Goal: Information Seeking & Learning: Learn about a topic

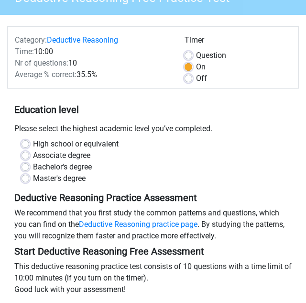
scroll to position [82, 0]
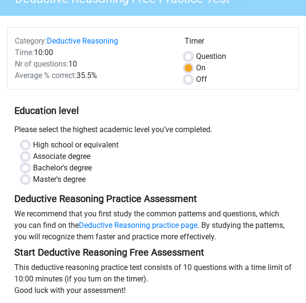
click at [53, 178] on label "Master's degree" at bounding box center [59, 179] width 53 height 11
click at [29, 178] on input "Master's degree" at bounding box center [26, 179] width 8 height 10
radio input "true"
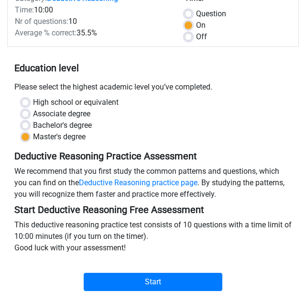
scroll to position [125, 0]
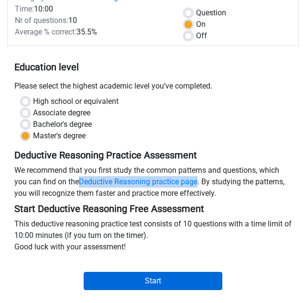
click at [151, 275] on input "Start" at bounding box center [153, 281] width 139 height 18
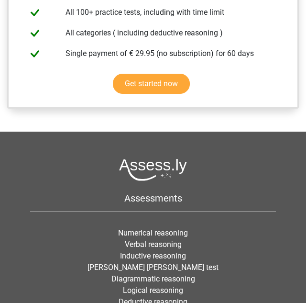
scroll to position [820, 0]
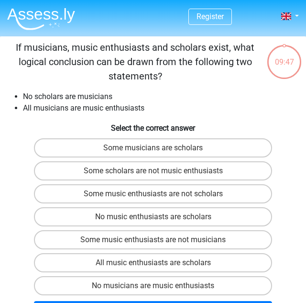
scroll to position [20, 0]
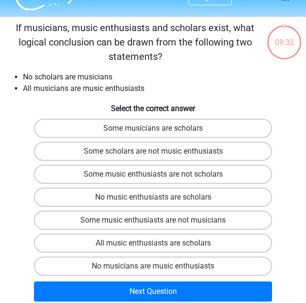
click at [158, 152] on input "Some scholars are not music enthusiasts" at bounding box center [156, 154] width 6 height 6
radio input "true"
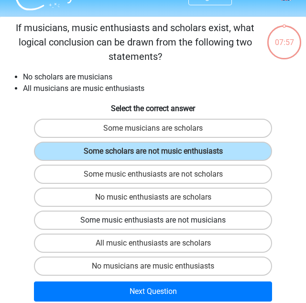
click at [133, 216] on label "Some music enthusiasts are not musicians" at bounding box center [153, 219] width 238 height 19
click at [153, 220] on input "Some music enthusiasts are not musicians" at bounding box center [156, 223] width 6 height 6
radio input "true"
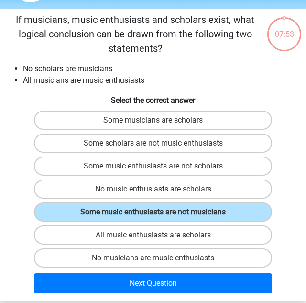
scroll to position [26, 0]
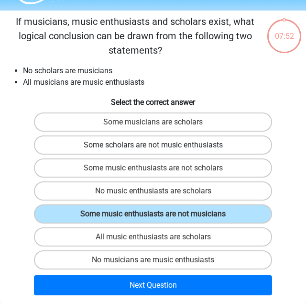
click at [163, 141] on label "Some scholars are not music enthusiasts" at bounding box center [153, 144] width 238 height 19
click at [159, 145] on input "Some scholars are not music enthusiasts" at bounding box center [156, 148] width 6 height 6
radio input "true"
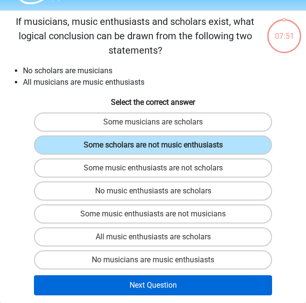
click at [164, 284] on button "Next Question" at bounding box center [153, 285] width 238 height 20
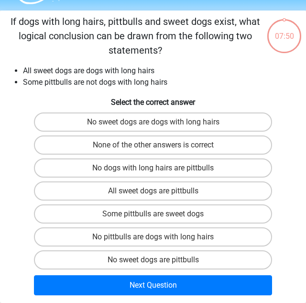
scroll to position [36, 0]
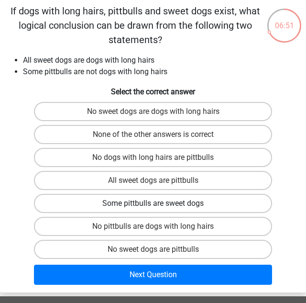
click at [218, 203] on label "Some pittbulls are sweet dogs" at bounding box center [153, 203] width 238 height 19
click at [159, 203] on input "Some pittbulls are sweet dogs" at bounding box center [156, 206] width 6 height 6
radio input "true"
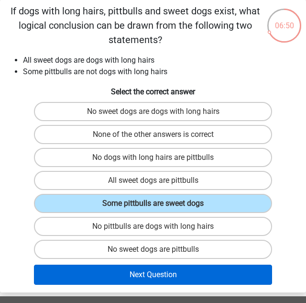
click at [171, 272] on button "Next Question" at bounding box center [153, 274] width 238 height 20
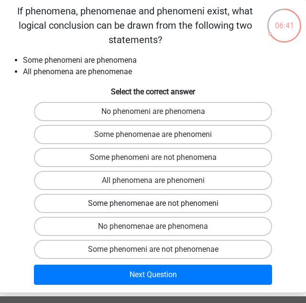
scroll to position [34, 0]
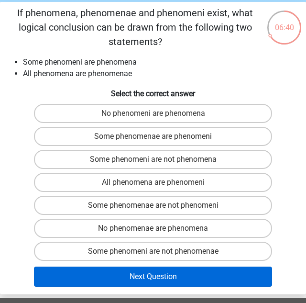
click at [182, 274] on button "Next Question" at bounding box center [153, 276] width 238 height 20
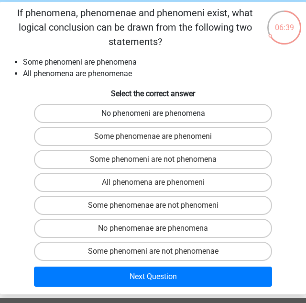
click at [176, 120] on label "No phenomeni are phenomena" at bounding box center [153, 113] width 238 height 19
click at [159, 120] on input "No phenomeni are phenomena" at bounding box center [156, 116] width 6 height 6
radio input "true"
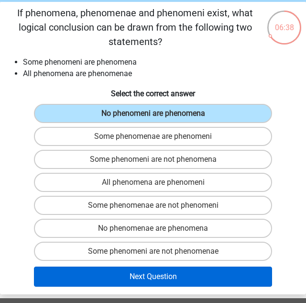
click at [182, 279] on button "Next Question" at bounding box center [153, 276] width 238 height 20
click at [164, 273] on button "Next Question" at bounding box center [153, 276] width 238 height 20
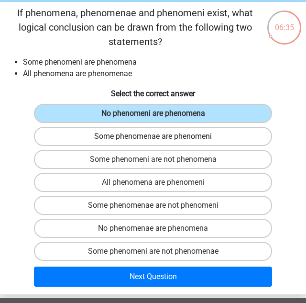
click at [142, 145] on label "Some phenomenae are phenomeni" at bounding box center [153, 136] width 238 height 19
click at [153, 142] on input "Some phenomenae are phenomeni" at bounding box center [156, 139] width 6 height 6
radio input "true"
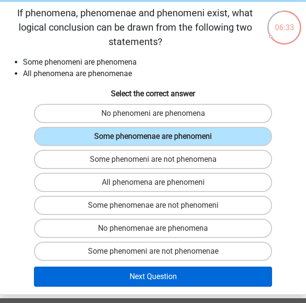
click at [171, 273] on button "Next Question" at bounding box center [153, 276] width 238 height 20
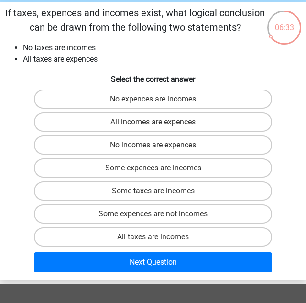
scroll to position [36, 0]
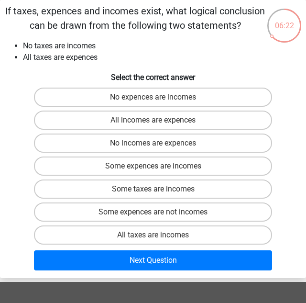
click at [24, 99] on div "No expences are incomes" at bounding box center [152, 96] width 297 height 19
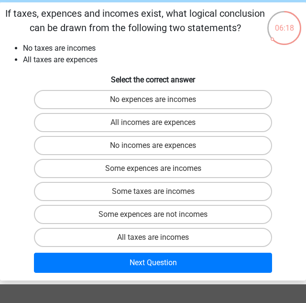
scroll to position [34, 0]
click at [51, 172] on label "Some expences are incomes" at bounding box center [153, 168] width 238 height 19
click at [153, 172] on input "Some expences are incomes" at bounding box center [156, 171] width 6 height 6
radio input "true"
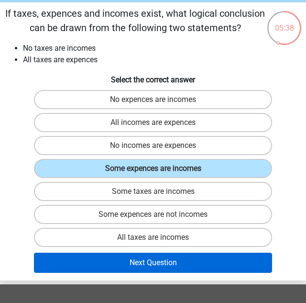
click at [153, 264] on button "Next Question" at bounding box center [153, 262] width 238 height 20
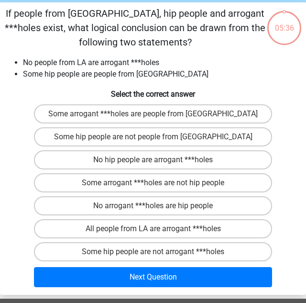
scroll to position [36, 0]
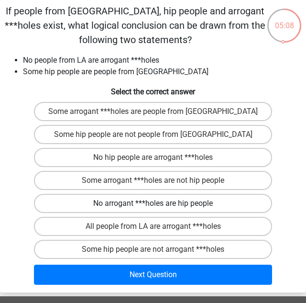
click at [82, 210] on label "No arrogant ***holes are hip people" at bounding box center [153, 203] width 238 height 19
click at [153, 209] on input "No arrogant ***holes are hip people" at bounding box center [156, 206] width 6 height 6
radio input "true"
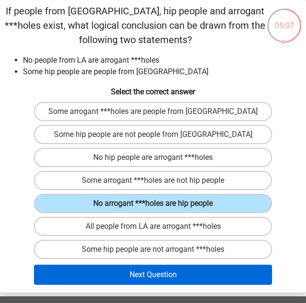
click at [141, 272] on button "Next Question" at bounding box center [153, 274] width 238 height 20
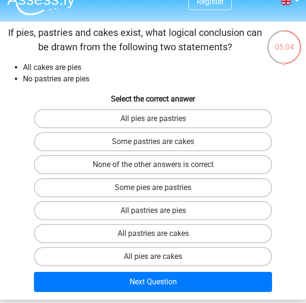
scroll to position [15, 0]
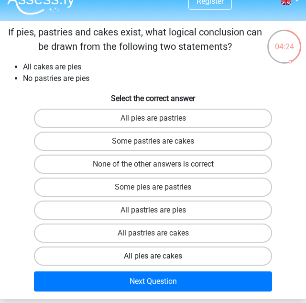
click at [88, 256] on label "All pies are cakes" at bounding box center [153, 255] width 238 height 19
click at [153, 256] on input "All pies are cakes" at bounding box center [156, 259] width 6 height 6
radio input "true"
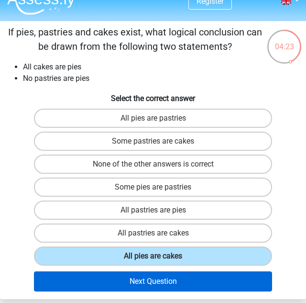
click at [178, 284] on button "Next Question" at bounding box center [153, 281] width 238 height 20
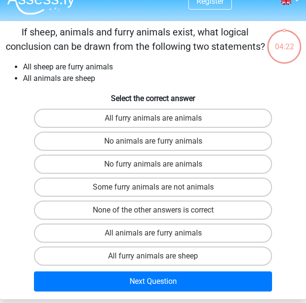
scroll to position [36, 0]
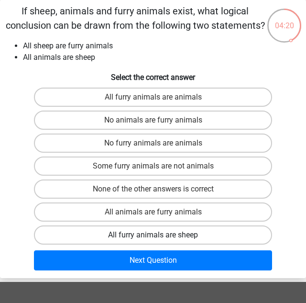
click at [152, 237] on label "All furry animals are sheep" at bounding box center [153, 234] width 238 height 19
click at [153, 237] on input "All furry animals are sheep" at bounding box center [156, 238] width 6 height 6
radio input "true"
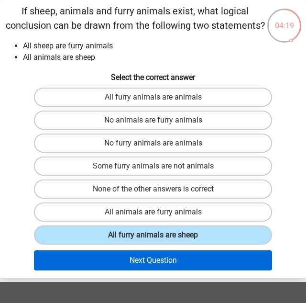
click at [152, 260] on button "Next Question" at bounding box center [153, 260] width 238 height 20
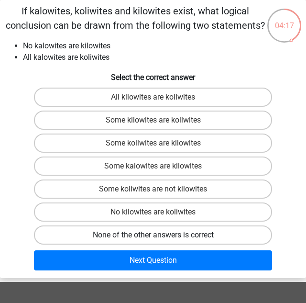
click at [152, 238] on label "None of the other answers is correct" at bounding box center [153, 234] width 238 height 19
click at [153, 238] on input "None of the other answers is correct" at bounding box center [156, 238] width 6 height 6
radio input "true"
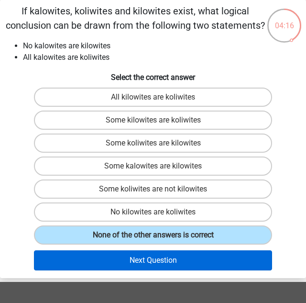
click at [152, 264] on button "Next Question" at bounding box center [153, 260] width 238 height 20
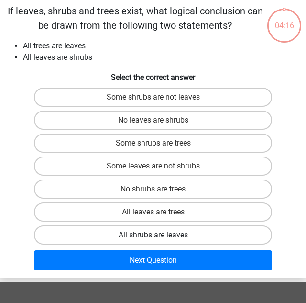
click at [150, 233] on label "All shrubs are leaves" at bounding box center [153, 234] width 238 height 19
click at [153, 235] on input "All shrubs are leaves" at bounding box center [156, 238] width 6 height 6
radio input "true"
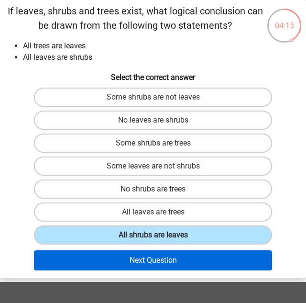
click at [150, 259] on button "Next Question" at bounding box center [153, 260] width 238 height 20
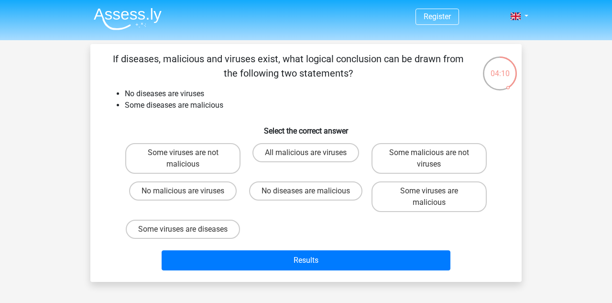
scroll to position [0, 0]
click at [199, 163] on label "Some viruses are not malicious" at bounding box center [182, 158] width 115 height 31
click at [189, 159] on input "Some viruses are not malicious" at bounding box center [186, 155] width 6 height 6
radio input "true"
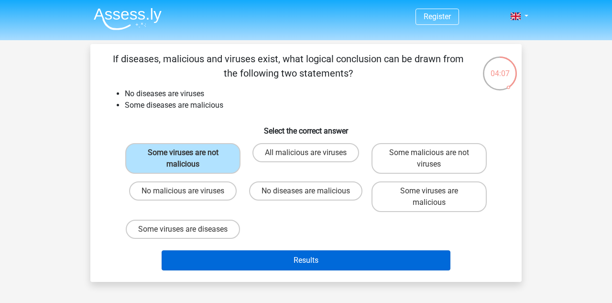
click at [305, 268] on button "Results" at bounding box center [306, 260] width 289 height 20
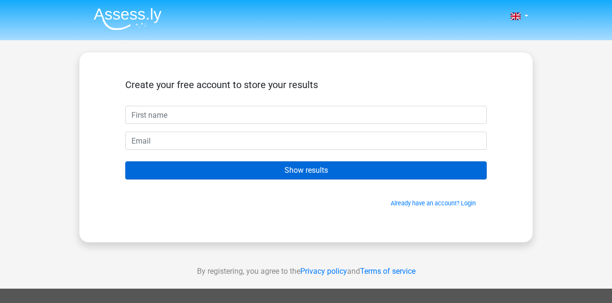
click at [322, 173] on input "Show results" at bounding box center [305, 170] width 361 height 18
